Goal: Task Accomplishment & Management: Use online tool/utility

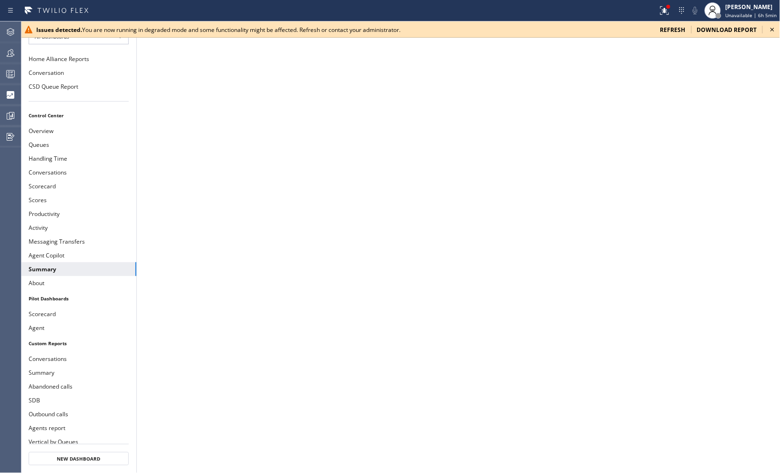
drag, startPoint x: 0, startPoint y: 0, endPoint x: 773, endPoint y: 30, distance: 773.6
click at [773, 30] on icon at bounding box center [771, 29] width 11 height 11
click at [770, 28] on icon at bounding box center [771, 29] width 11 height 11
click at [772, 27] on icon at bounding box center [771, 29] width 11 height 11
click at [770, 29] on icon at bounding box center [771, 29] width 11 height 11
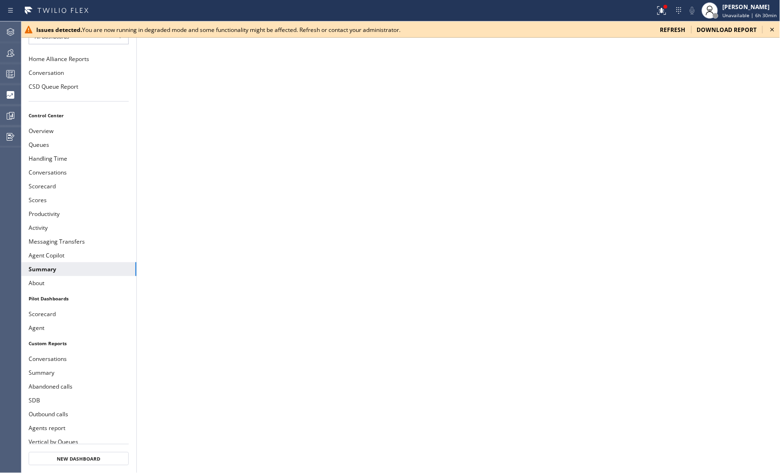
click at [774, 28] on icon at bounding box center [772, 30] width 4 height 4
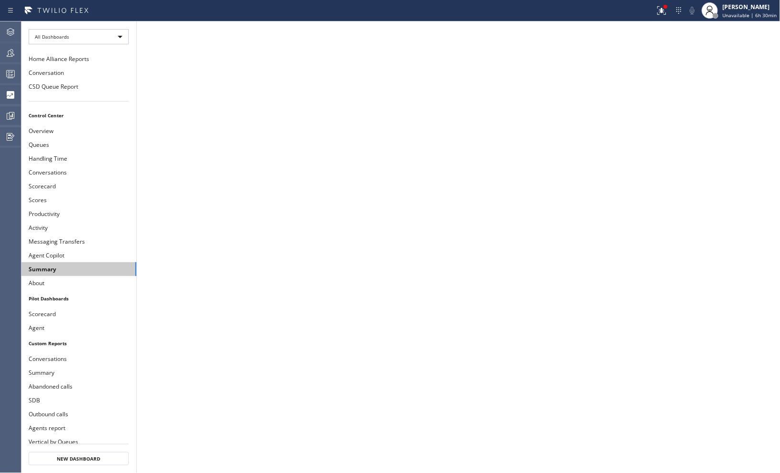
click at [62, 266] on button "Summary" at bounding box center [78, 269] width 115 height 14
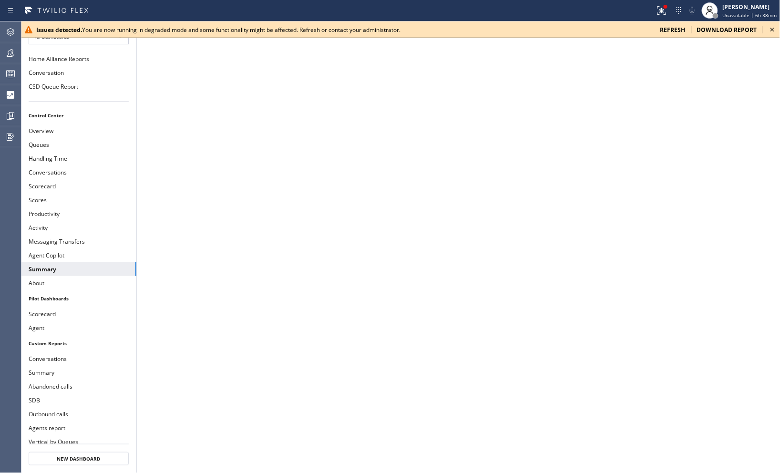
click at [773, 28] on icon at bounding box center [771, 29] width 11 height 11
click at [774, 28] on icon at bounding box center [771, 29] width 11 height 11
click at [771, 31] on icon at bounding box center [771, 29] width 11 height 11
click at [769, 27] on icon at bounding box center [771, 29] width 11 height 11
click at [771, 30] on icon at bounding box center [771, 29] width 11 height 11
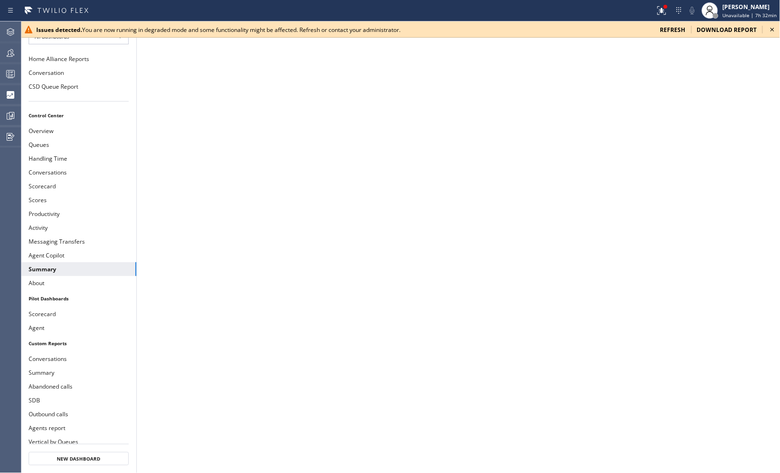
click at [772, 29] on icon at bounding box center [771, 29] width 11 height 11
click at [773, 29] on icon at bounding box center [772, 30] width 4 height 4
click at [771, 29] on icon at bounding box center [772, 30] width 4 height 4
click at [774, 27] on icon at bounding box center [771, 29] width 11 height 11
